Goal: Task Accomplishment & Management: Manage account settings

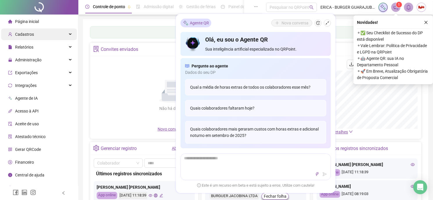
click at [31, 33] on span "Cadastros" at bounding box center [24, 34] width 19 height 5
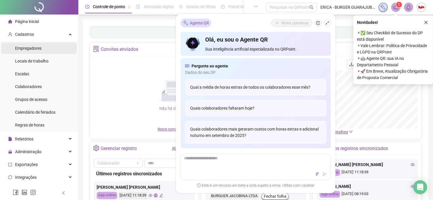
click at [31, 48] on span "Empregadores" at bounding box center [28, 48] width 26 height 5
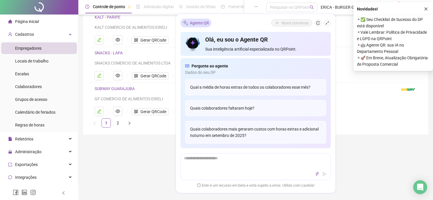
scroll to position [129, 0]
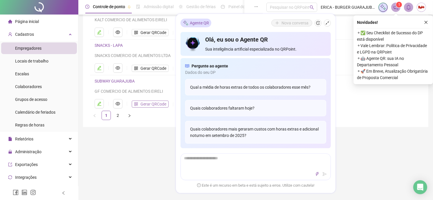
click at [137, 104] on icon "qrcode" at bounding box center [136, 104] width 4 height 4
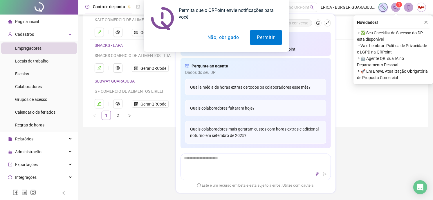
click at [216, 39] on button "Não, obrigado" at bounding box center [223, 37] width 46 height 15
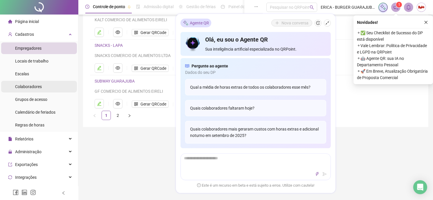
click at [31, 88] on span "Colaboradores" at bounding box center [28, 86] width 27 height 5
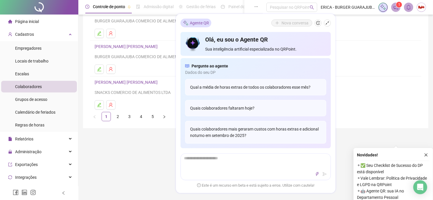
scroll to position [260, 0]
